Goal: Book appointment/travel/reservation

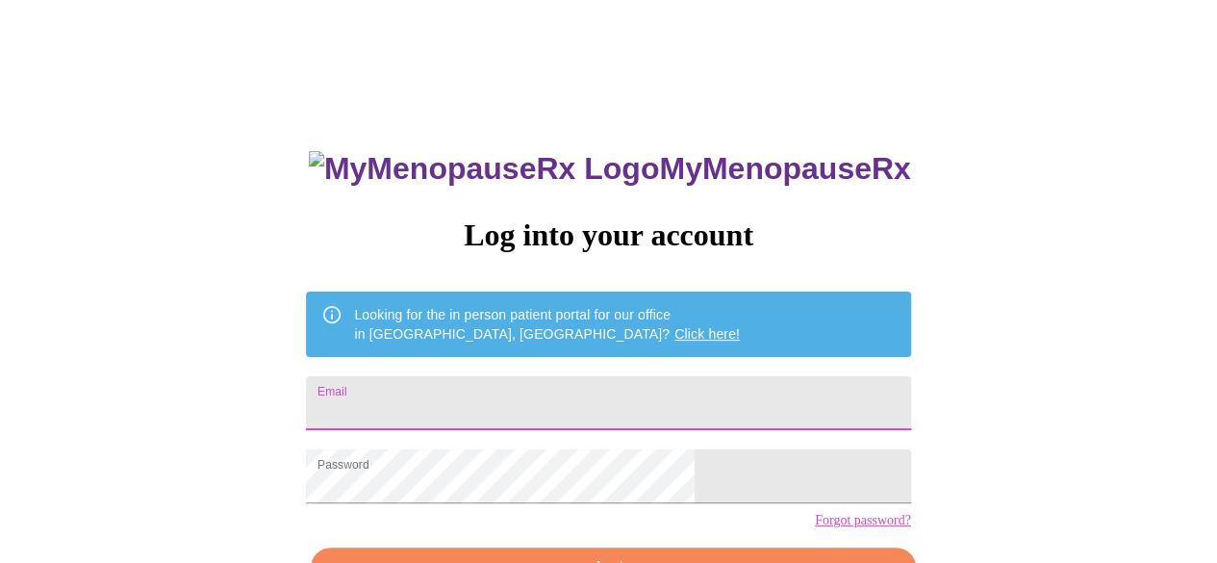
click at [529, 390] on input "Email" at bounding box center [608, 403] width 604 height 54
type input "[EMAIL_ADDRESS][DOMAIN_NAME]"
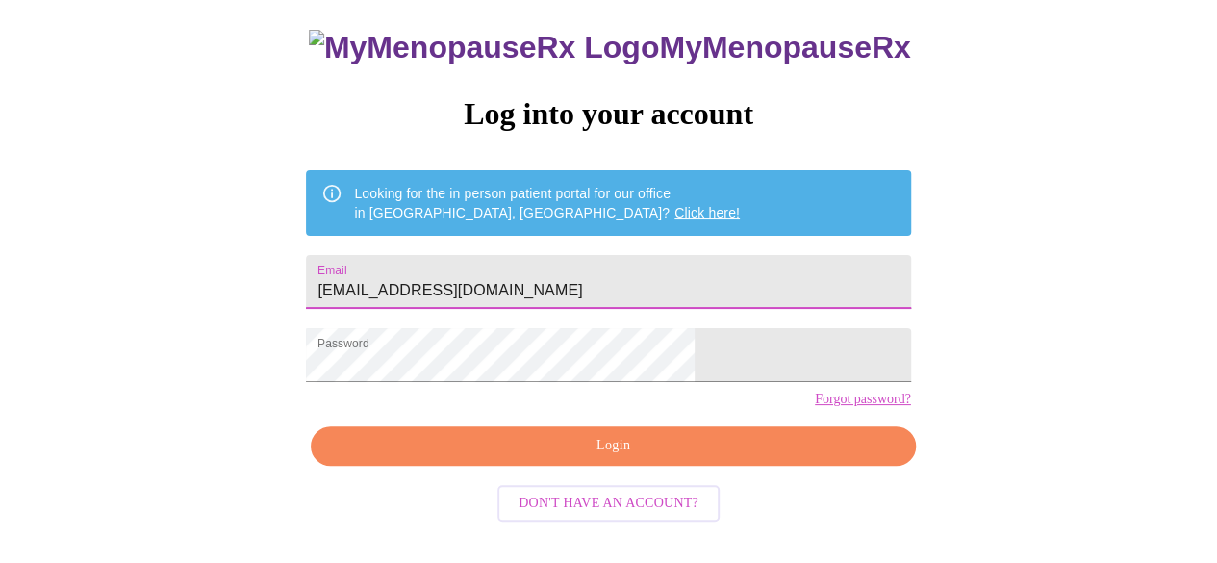
click at [579, 458] on span "Login" at bounding box center [613, 446] width 560 height 24
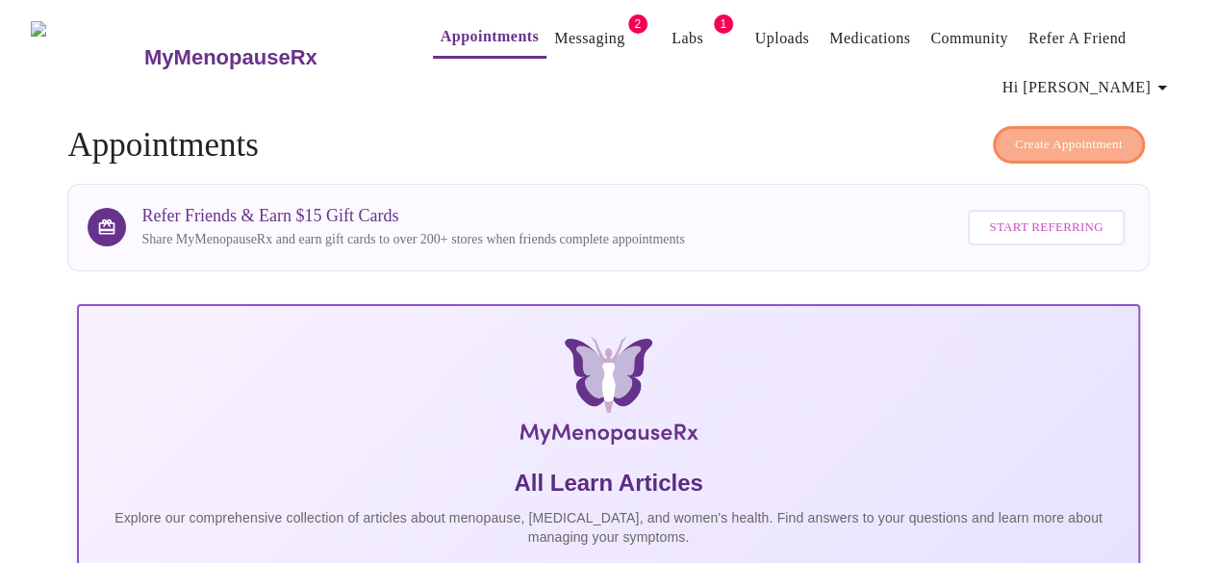
click at [1051, 144] on span "Create Appointment" at bounding box center [1069, 145] width 108 height 22
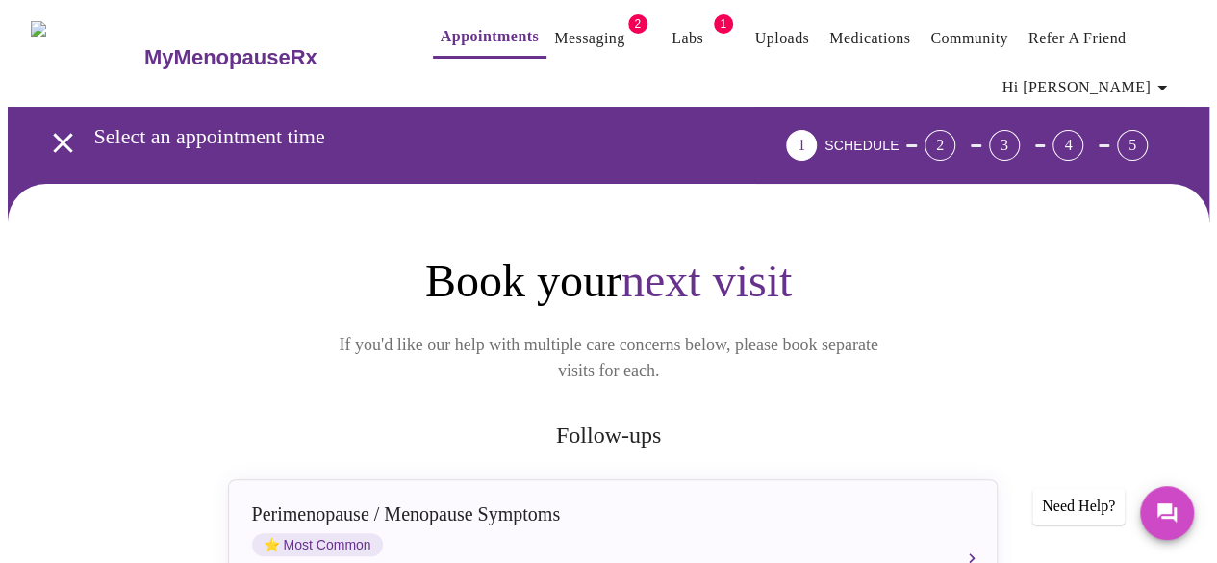
click at [566, 25] on link "Messaging" at bounding box center [589, 38] width 70 height 27
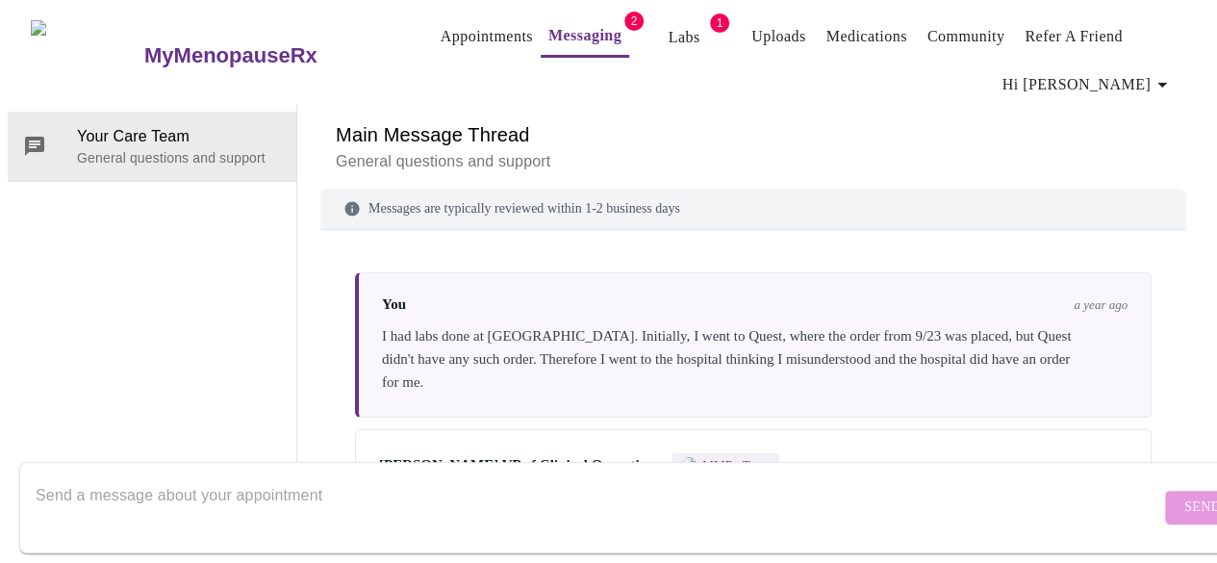
click at [449, 31] on link "Appointments" at bounding box center [487, 36] width 92 height 27
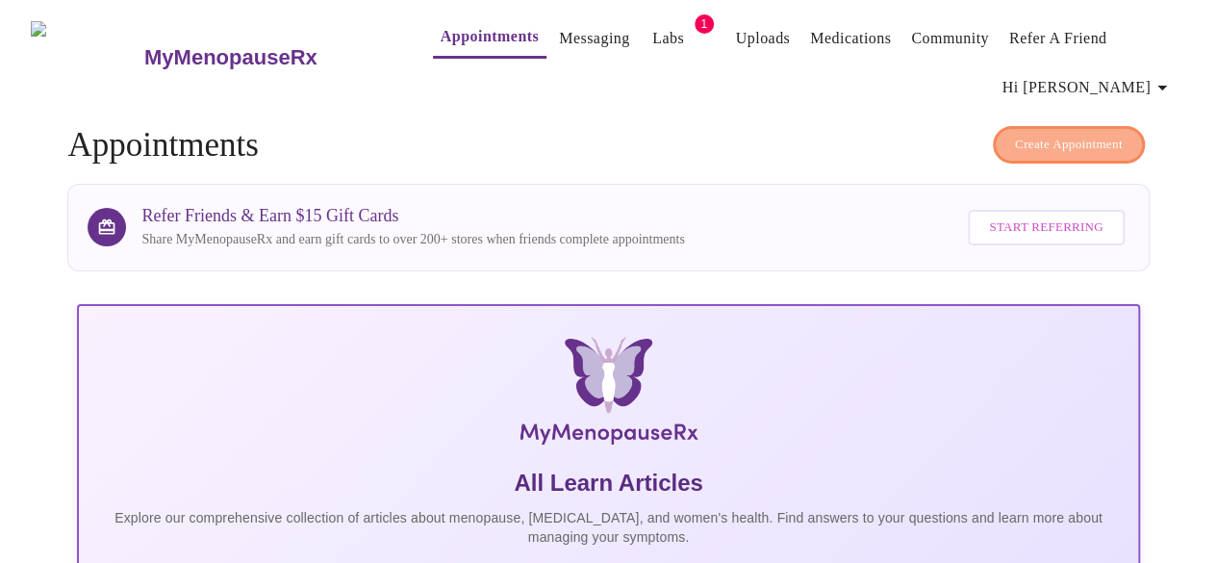
click at [1076, 134] on span "Create Appointment" at bounding box center [1069, 145] width 108 height 22
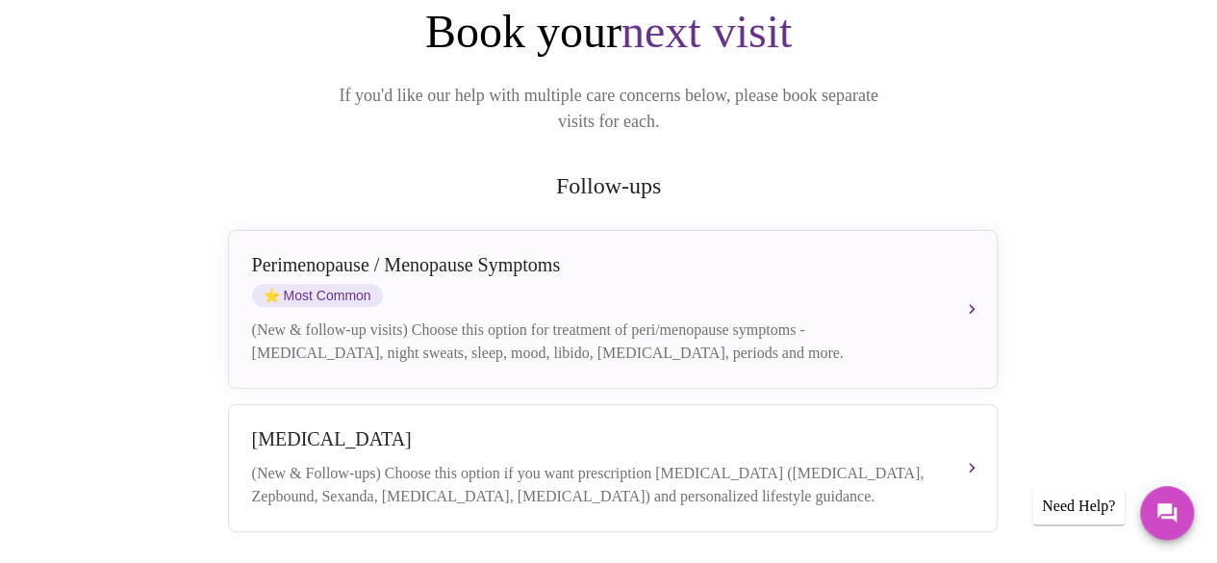
scroll to position [289, 0]
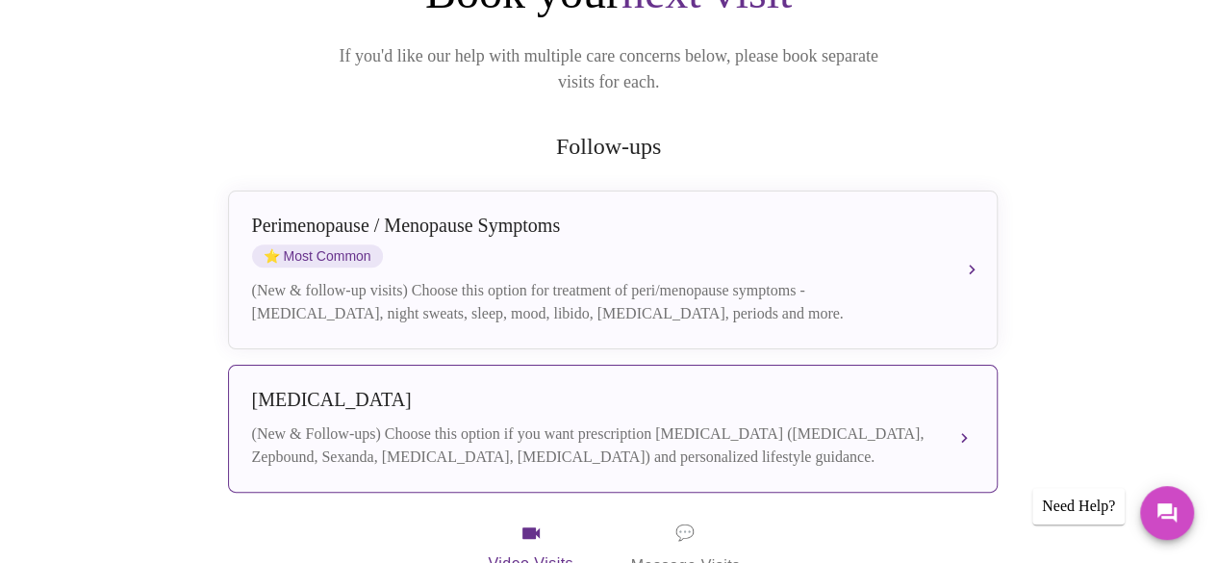
click at [604, 389] on div "[MEDICAL_DATA]" at bounding box center [593, 400] width 683 height 22
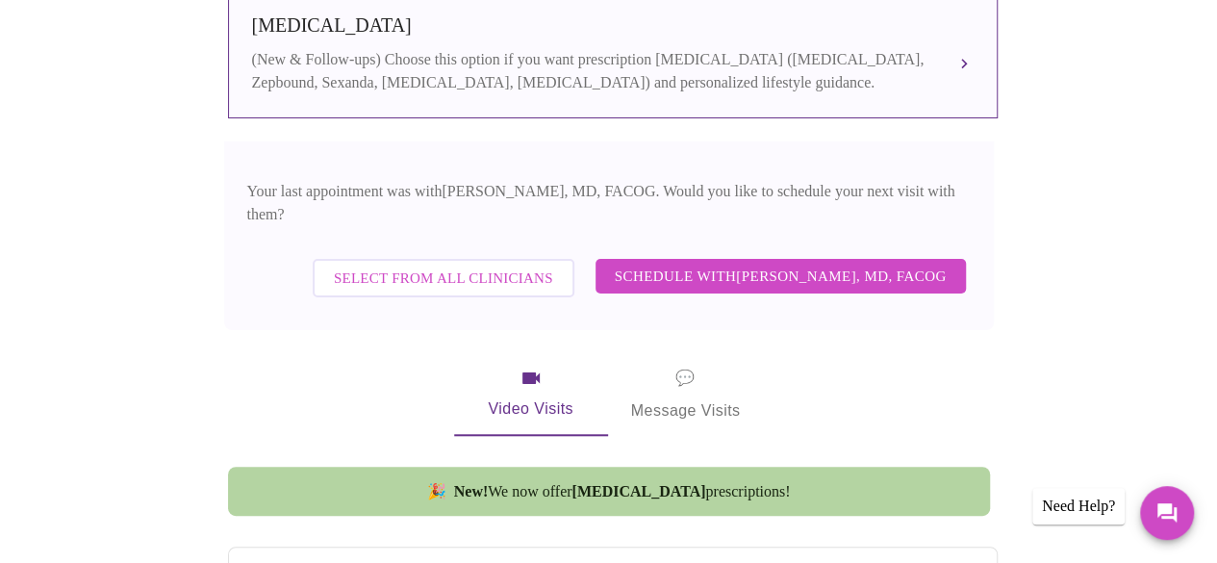
scroll to position [674, 0]
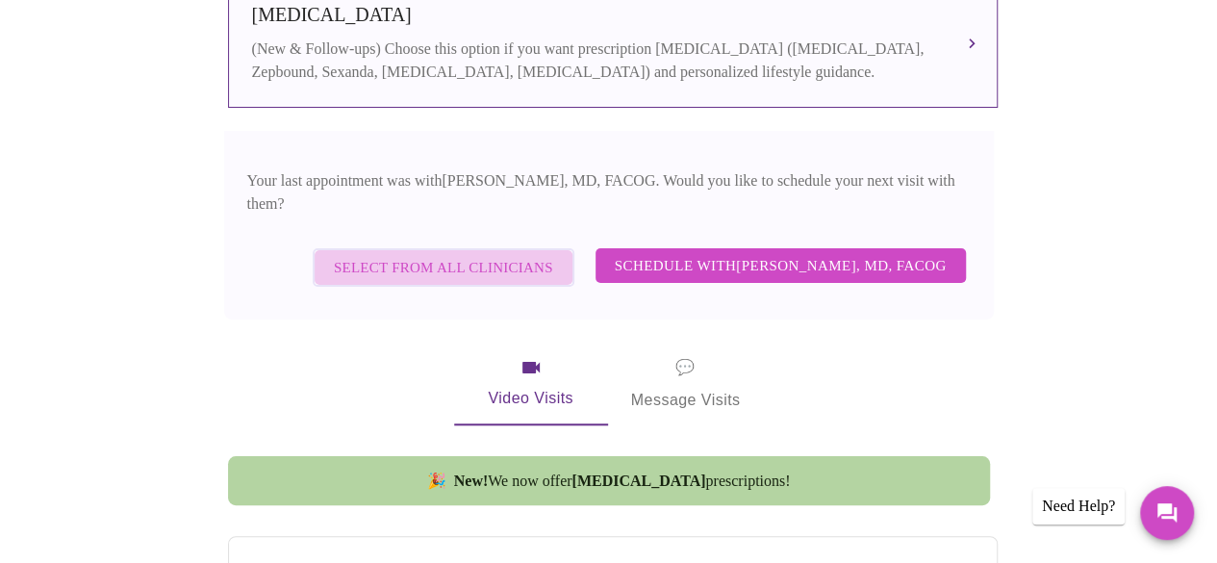
click at [439, 255] on span "Select from All Clinicians" at bounding box center [443, 267] width 219 height 25
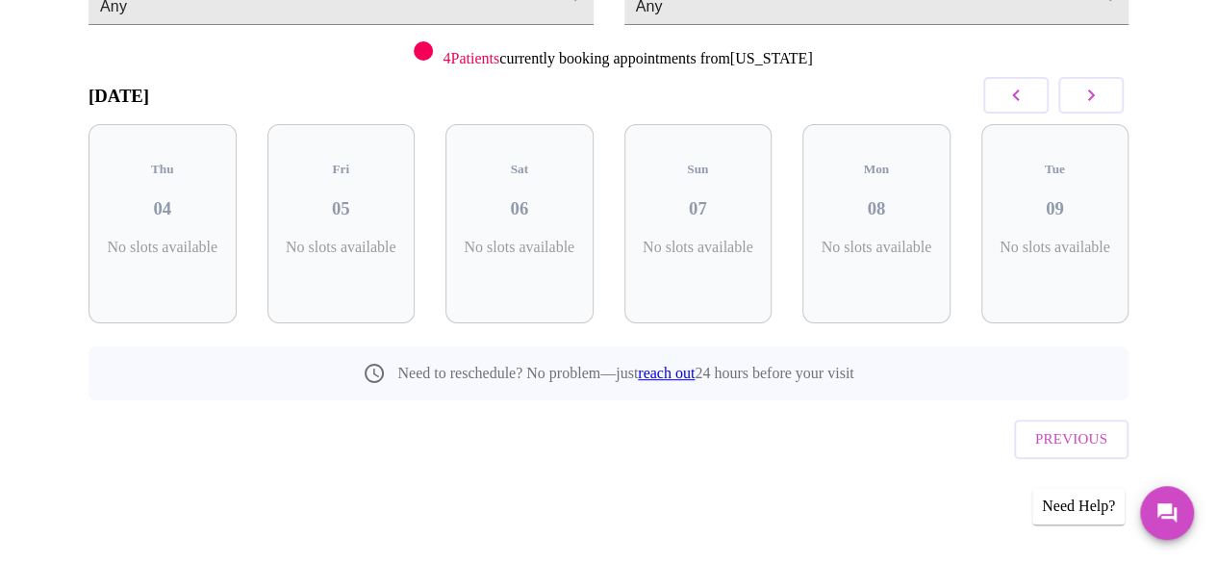
scroll to position [219, 0]
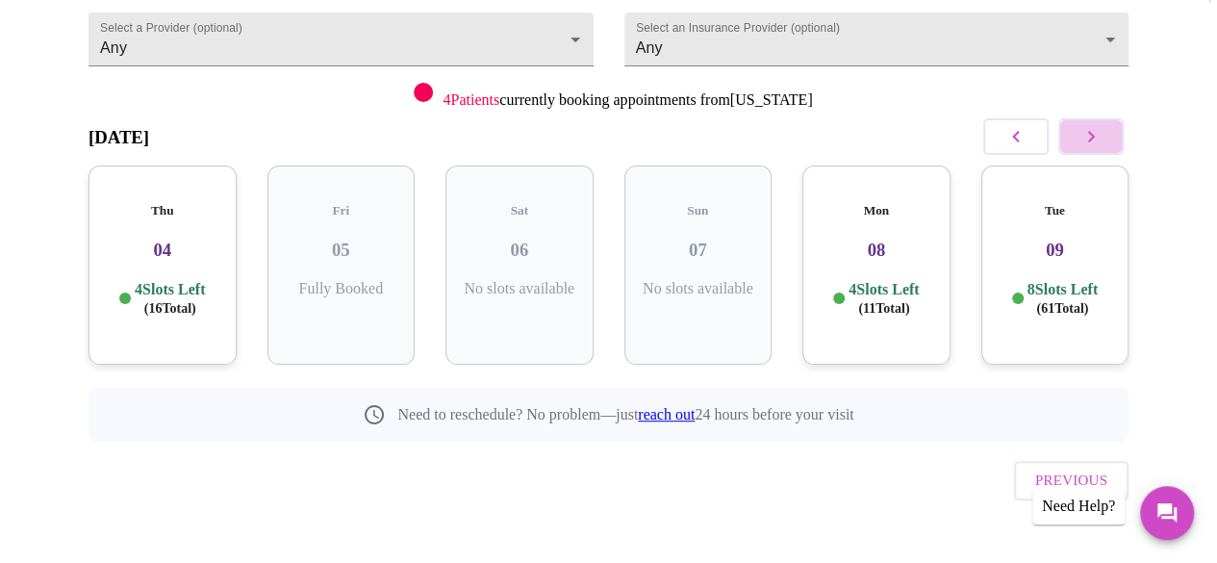
click at [1088, 141] on icon "button" at bounding box center [1091, 136] width 23 height 23
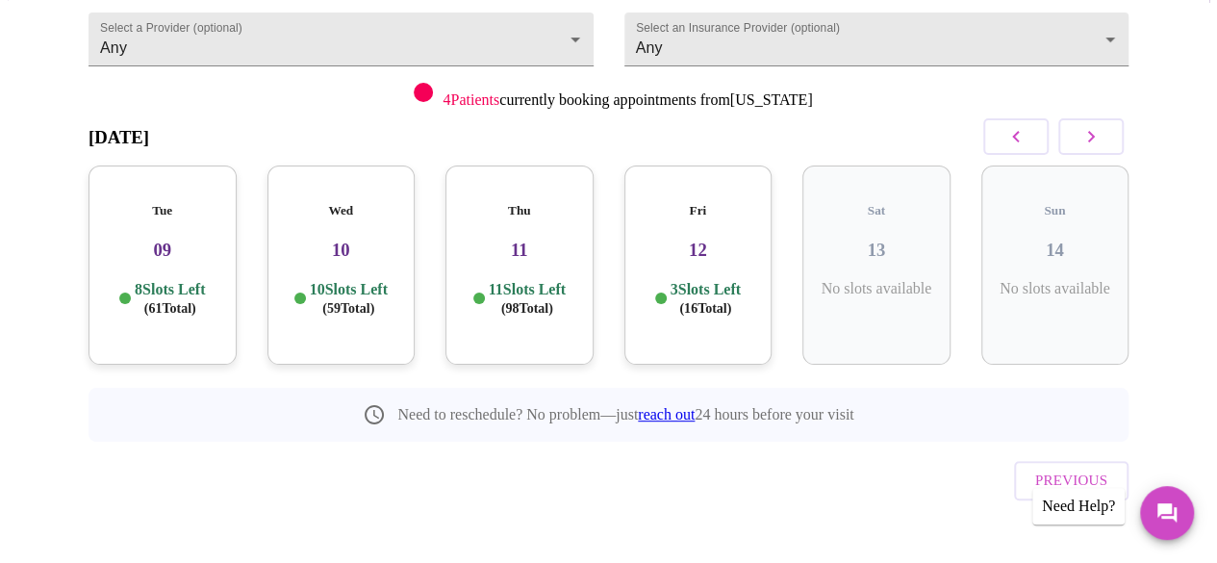
click at [1091, 140] on icon "button" at bounding box center [1091, 136] width 23 height 23
click at [355, 240] on h3 "16" at bounding box center [341, 250] width 117 height 21
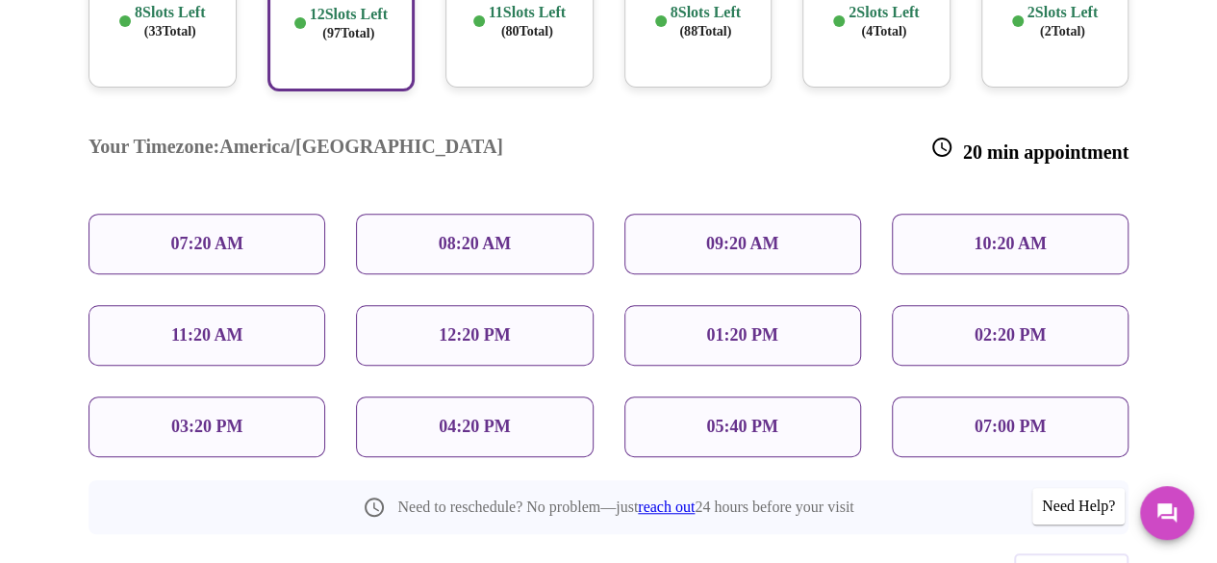
scroll to position [508, 0]
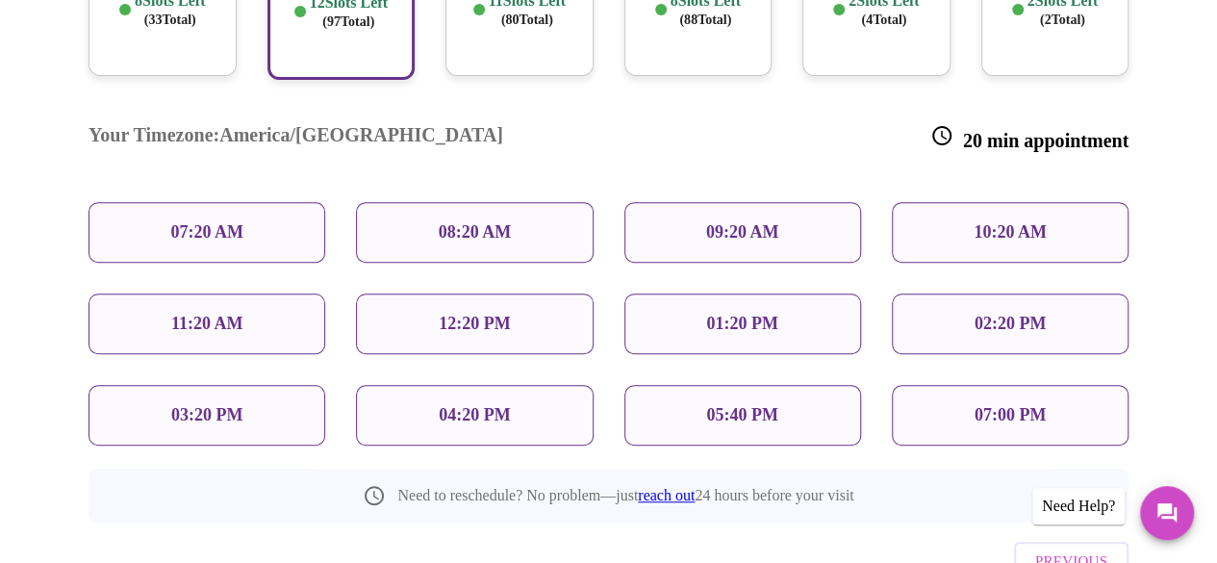
click at [699, 202] on div "09:20 AM" at bounding box center [742, 232] width 237 height 61
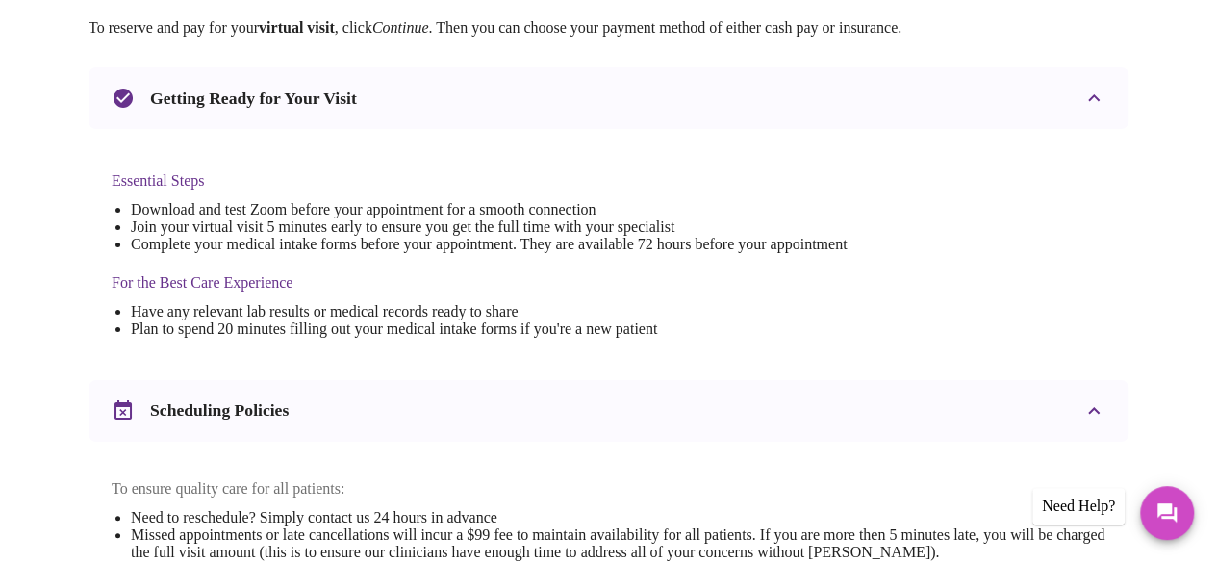
scroll to position [864, 0]
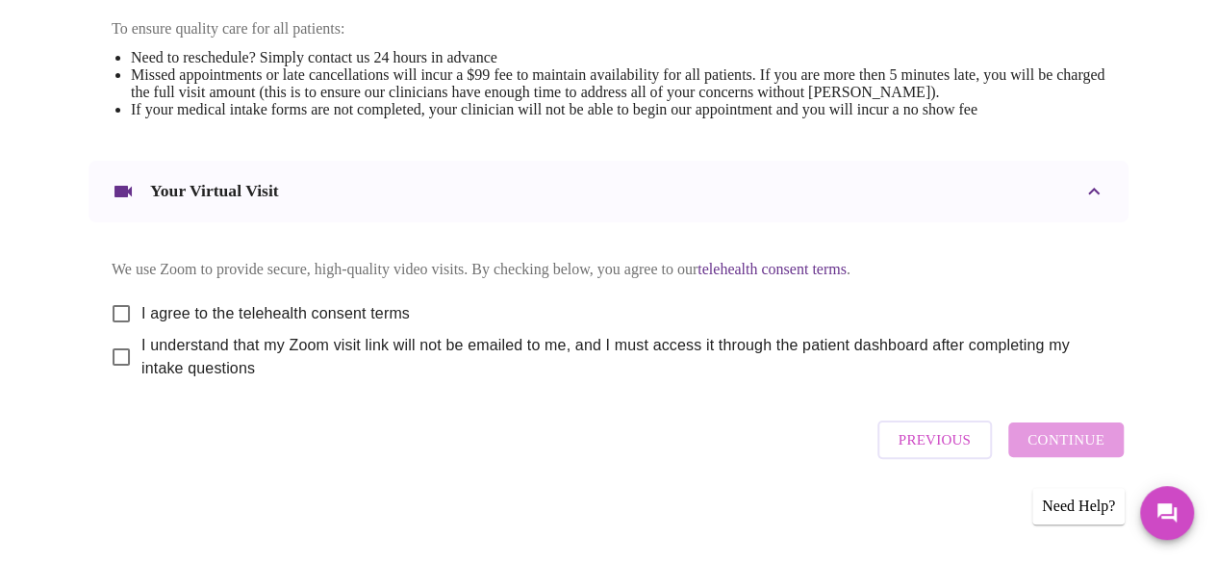
click at [114, 307] on input "I agree to the telehealth consent terms" at bounding box center [121, 313] width 40 height 40
checkbox input "true"
click at [115, 344] on input "I understand that my Zoom visit link will not be emailed to me, and I must acce…" at bounding box center [121, 357] width 40 height 40
checkbox input "true"
click at [1078, 427] on div "Previous Continue" at bounding box center [1001, 440] width 256 height 58
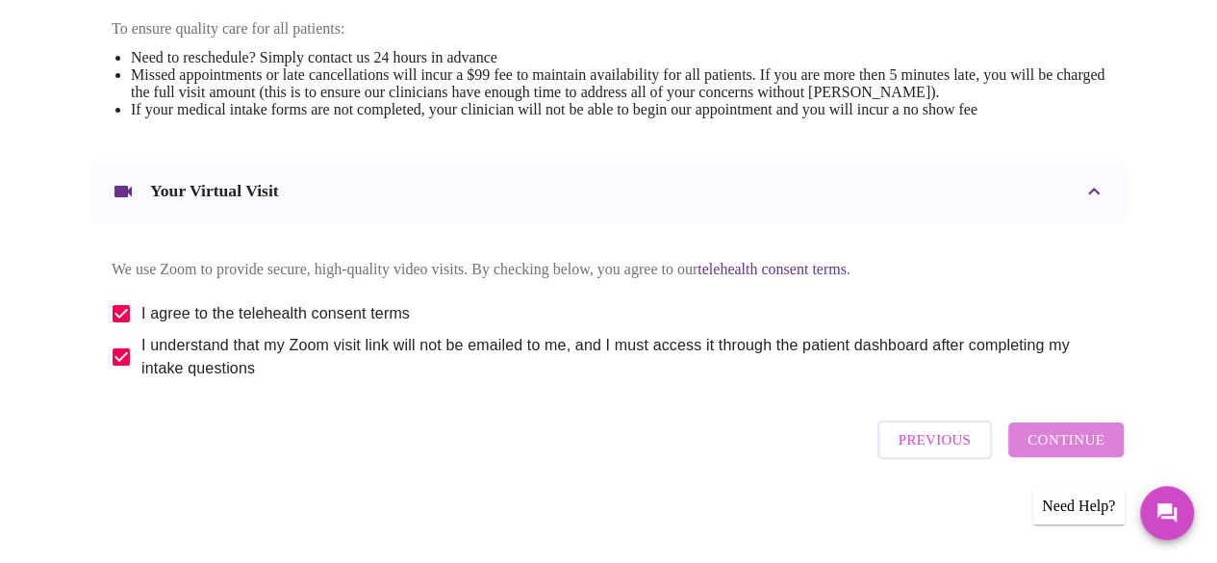
click at [1082, 443] on span "Continue" at bounding box center [1066, 439] width 77 height 25
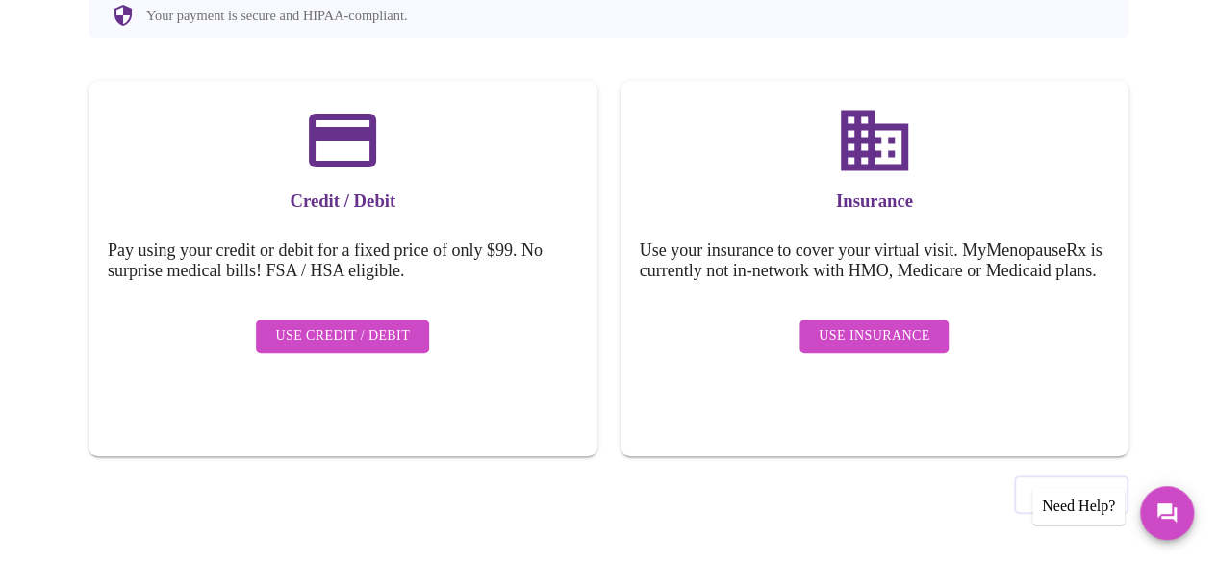
click at [866, 353] on button "Use Insurance" at bounding box center [874, 336] width 149 height 34
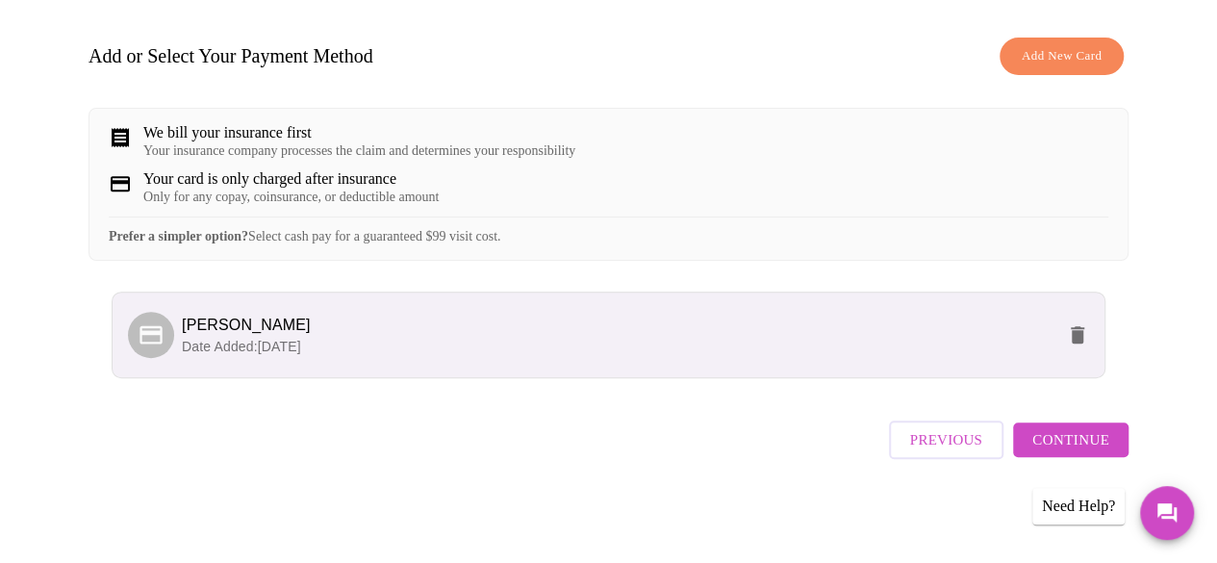
scroll to position [298, 0]
click at [1085, 443] on span "Continue" at bounding box center [1070, 439] width 77 height 25
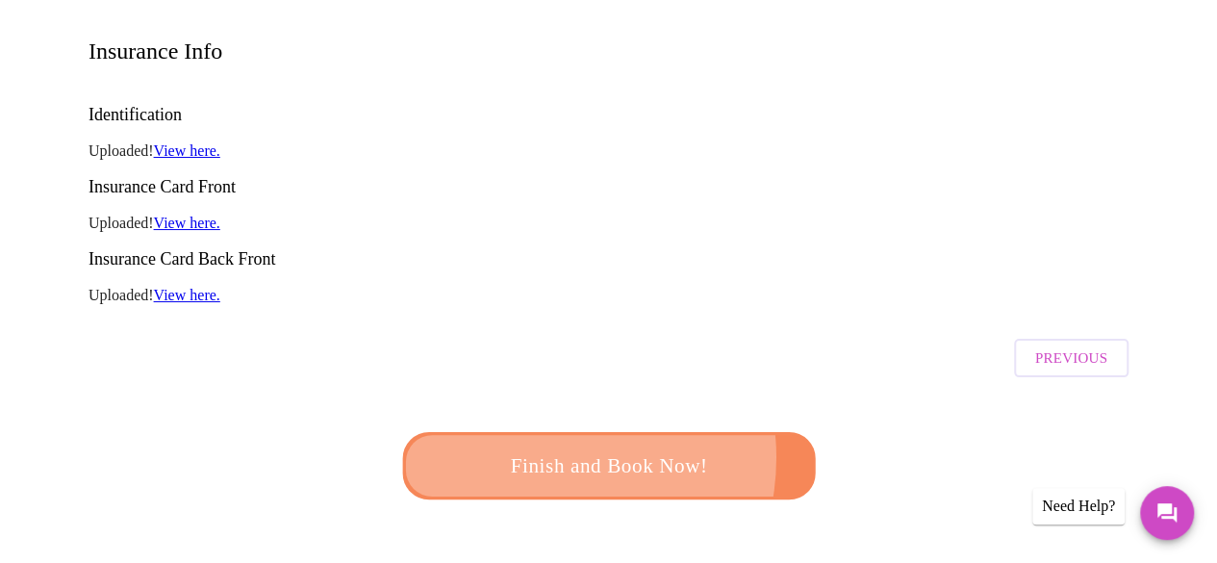
click at [537, 448] on span "Finish and Book Now!" at bounding box center [609, 466] width 356 height 36
